Goal: Navigation & Orientation: Understand site structure

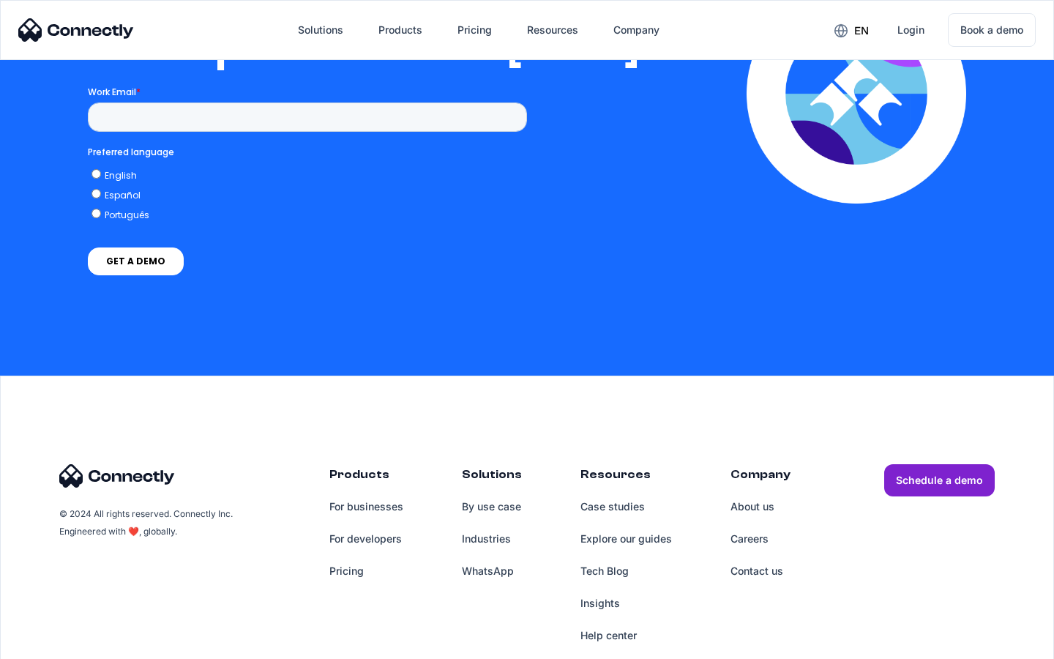
scroll to position [2978, 0]
